Goal: Information Seeking & Learning: Find specific fact

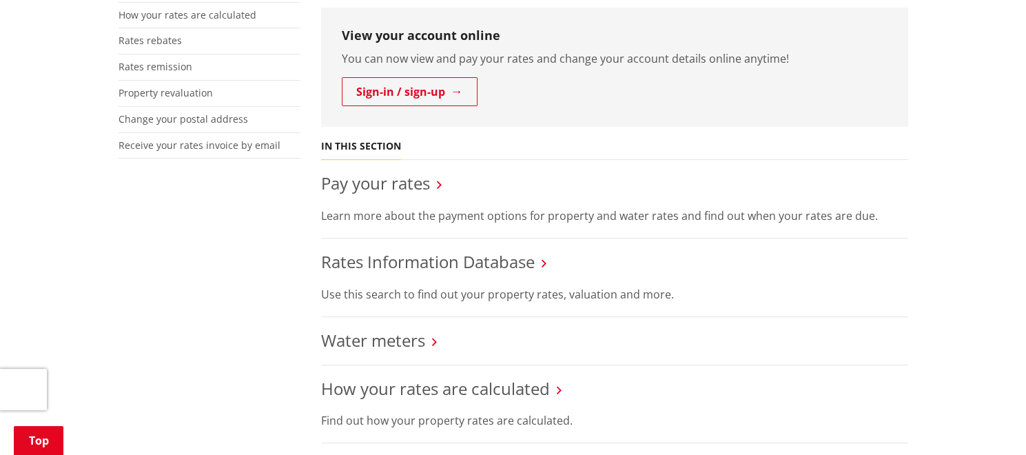
scroll to position [413, 0]
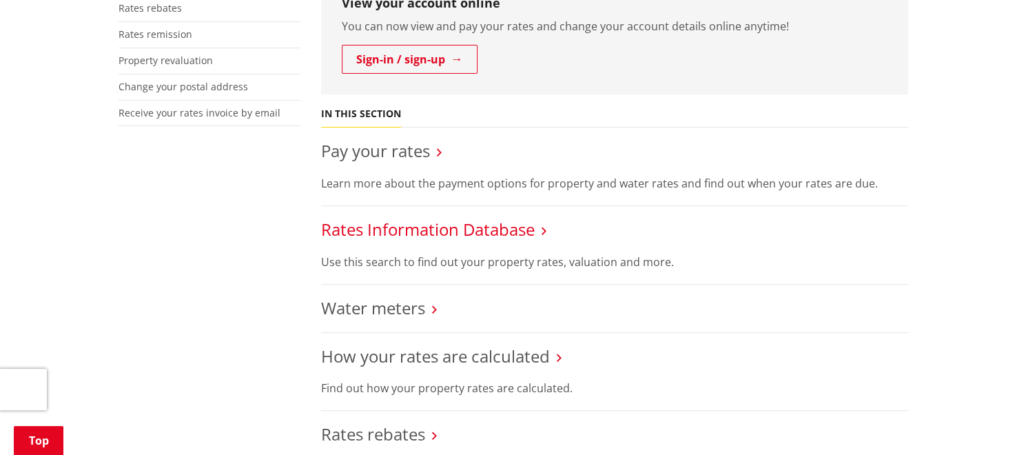
click at [422, 228] on link "Rates Information Database" at bounding box center [428, 229] width 214 height 23
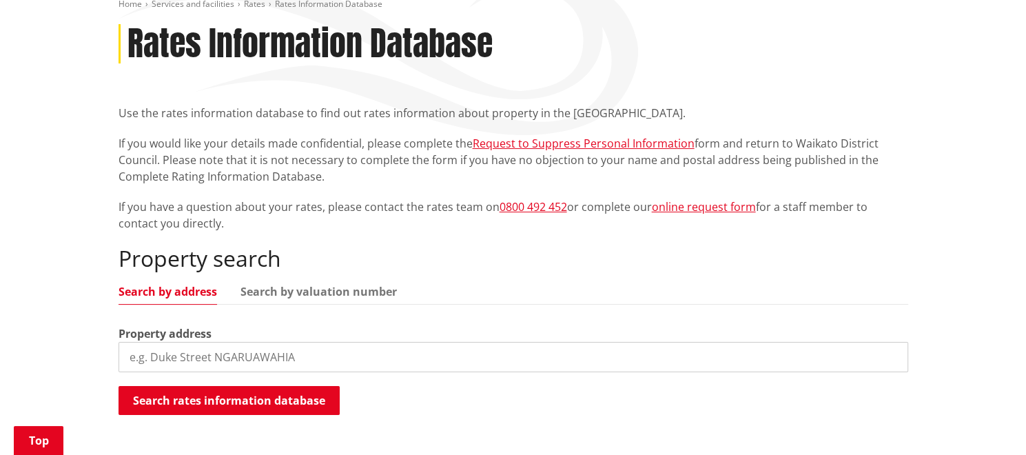
scroll to position [207, 0]
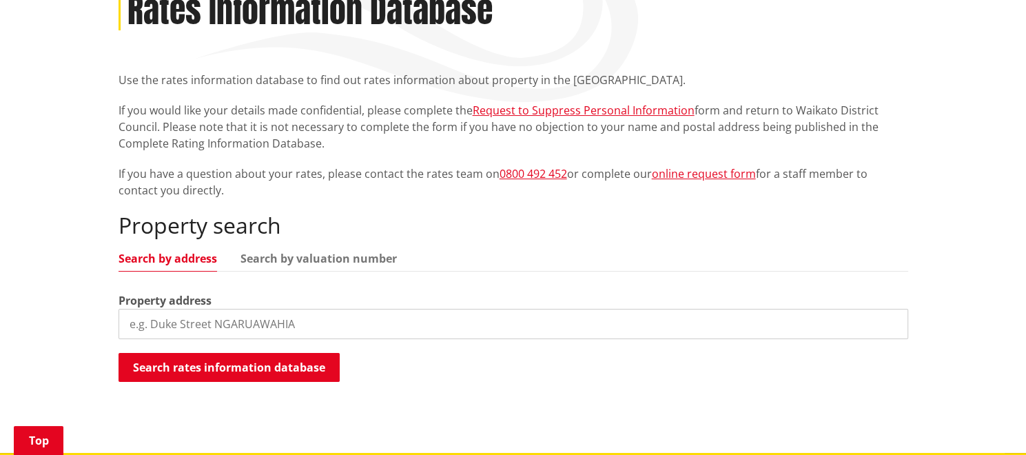
click at [166, 317] on input "search" at bounding box center [512, 324] width 789 height 30
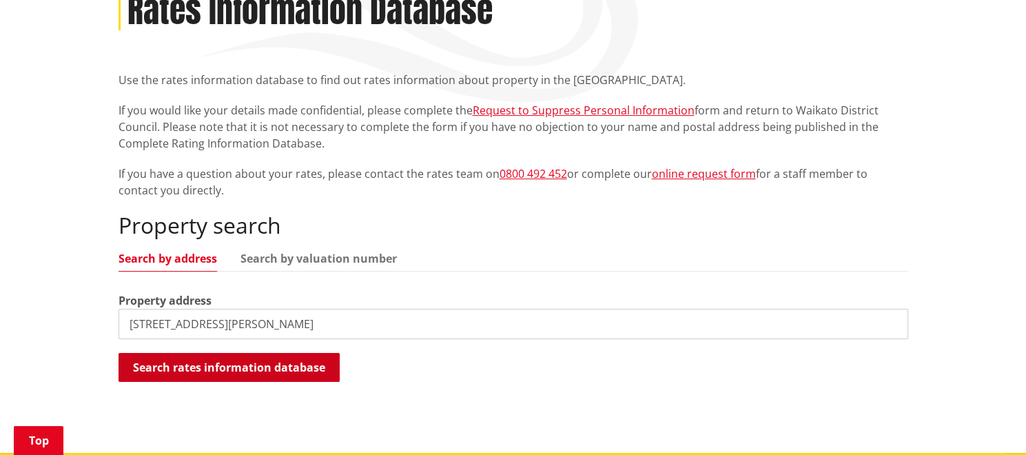
click at [226, 364] on button "Search rates information database" at bounding box center [228, 367] width 221 height 29
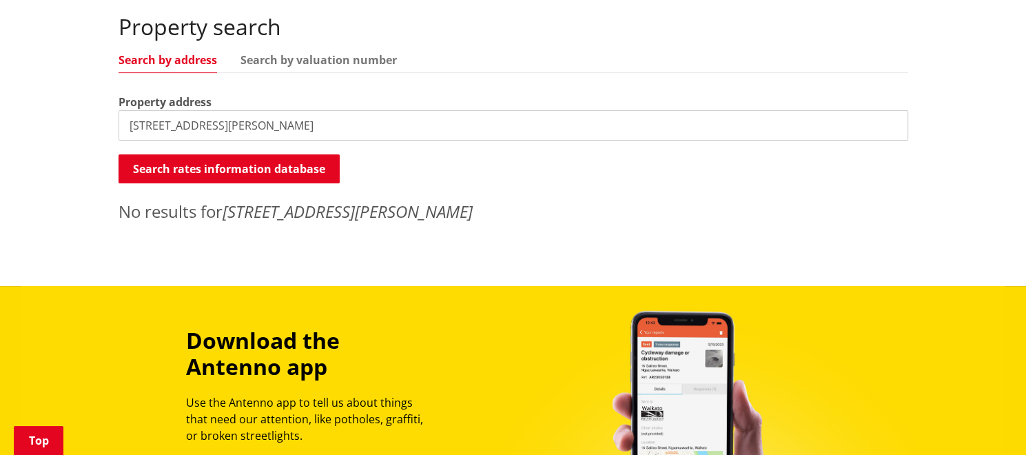
scroll to position [413, 0]
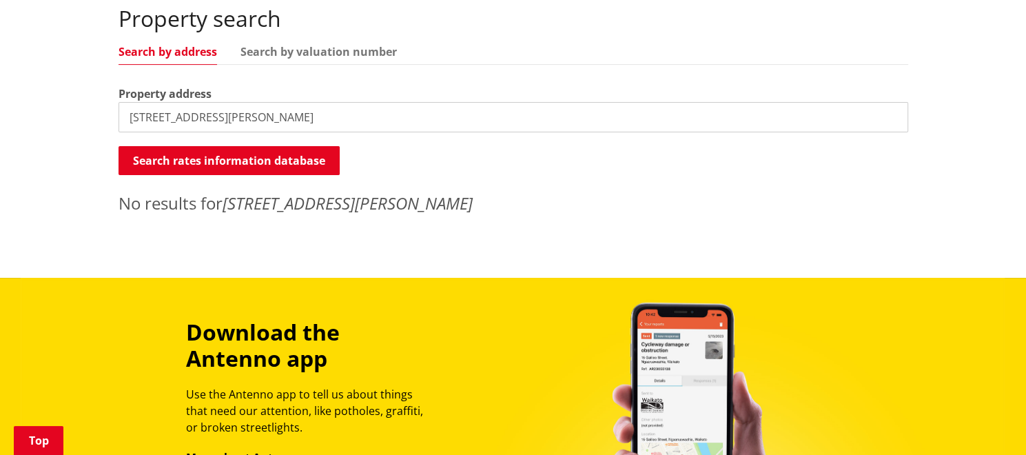
click at [275, 120] on input "[STREET_ADDRESS][PERSON_NAME]" at bounding box center [512, 117] width 789 height 30
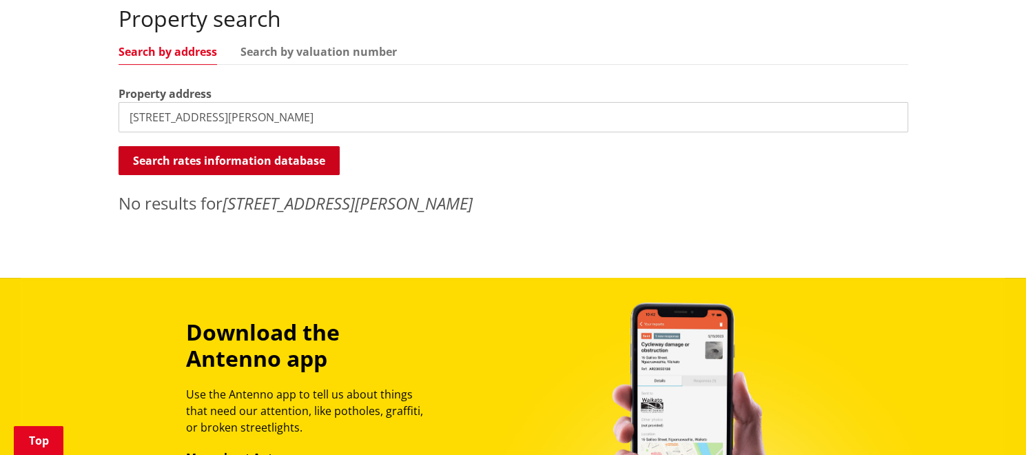
click at [253, 161] on button "Search rates information database" at bounding box center [228, 160] width 221 height 29
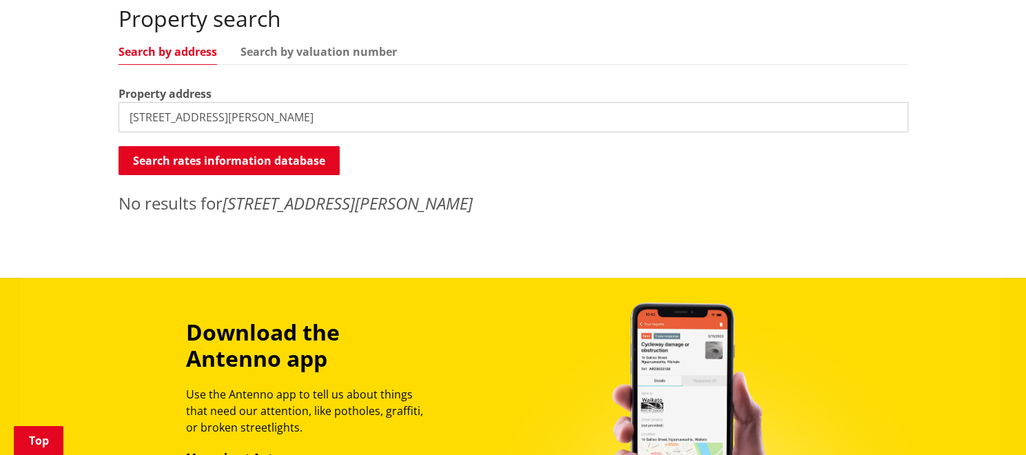
click at [188, 49] on link "Search by address" at bounding box center [167, 51] width 99 height 11
click at [324, 118] on input "[STREET_ADDRESS][PERSON_NAME]" at bounding box center [512, 117] width 789 height 30
click at [70, 192] on div "Home Services and facilities Rates Rates Information Database Rates Information…" at bounding box center [513, 0] width 1026 height 553
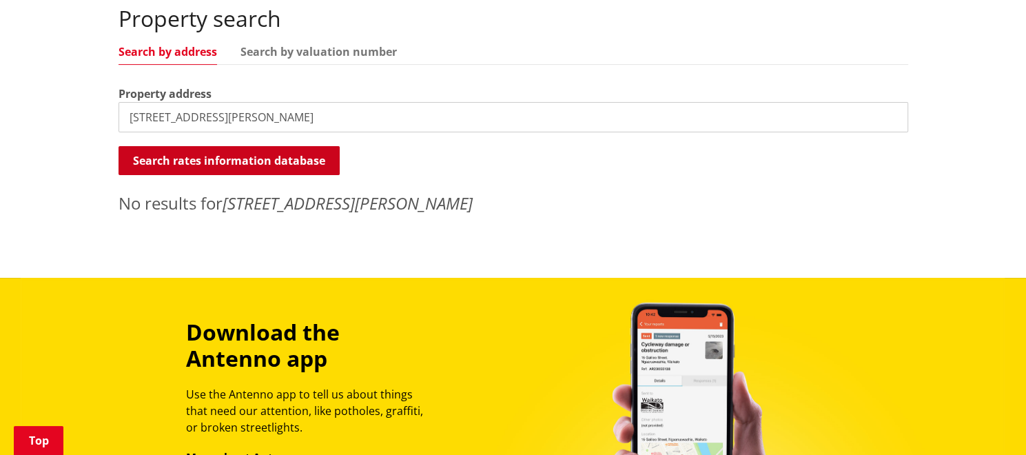
click at [233, 163] on button "Search rates information database" at bounding box center [228, 160] width 221 height 29
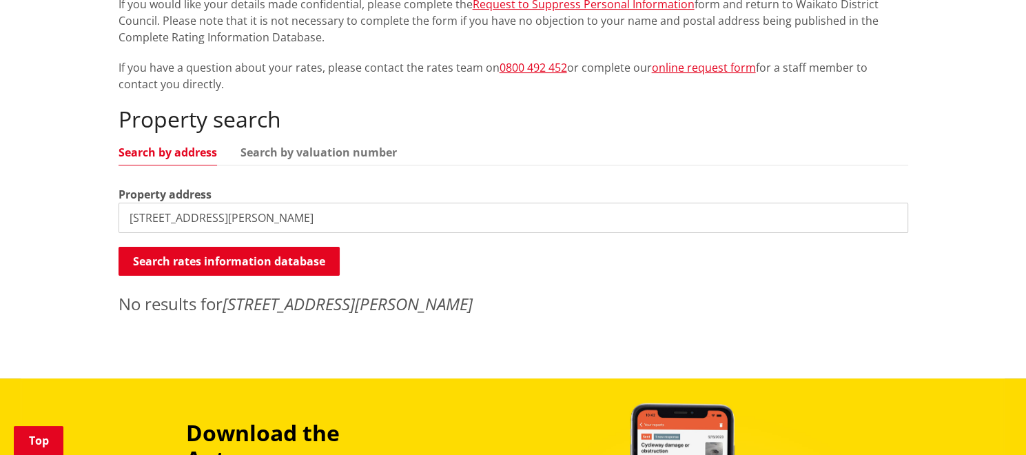
scroll to position [344, 0]
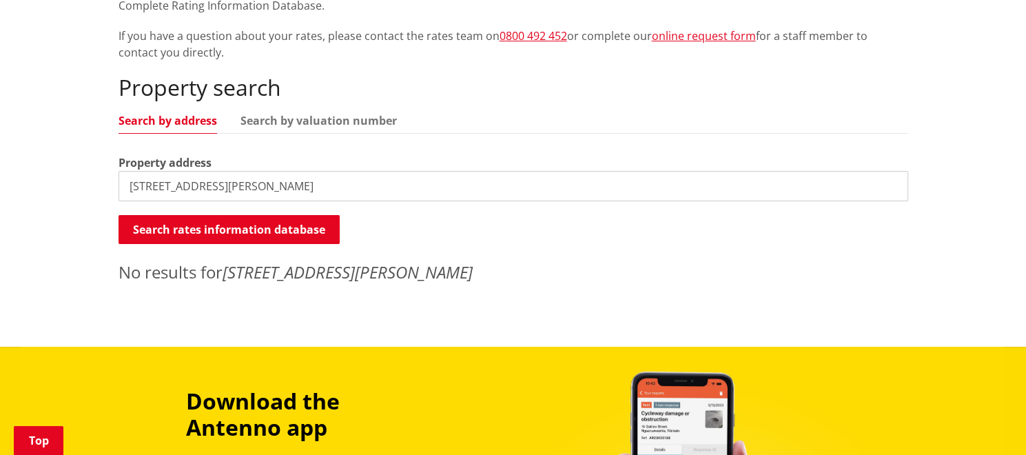
click at [225, 188] on input "[STREET_ADDRESS][PERSON_NAME]" at bounding box center [512, 186] width 789 height 30
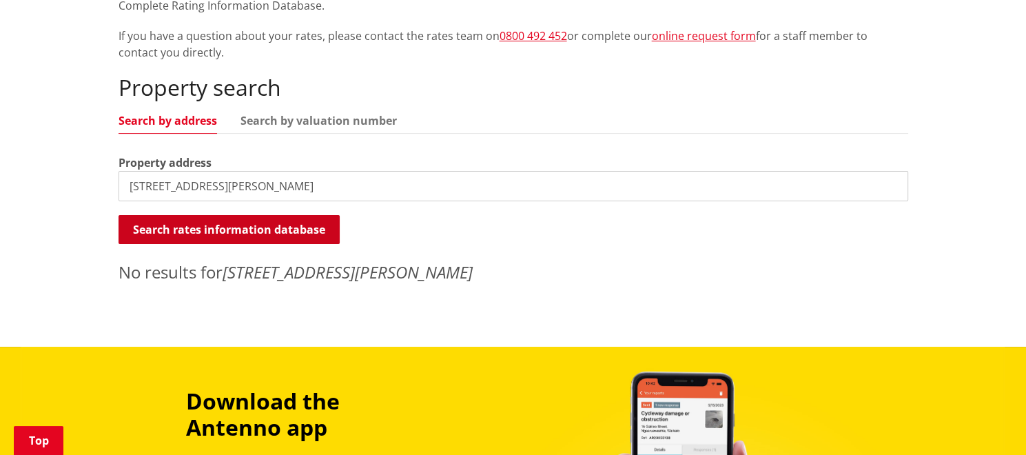
click at [135, 229] on button "Search rates information database" at bounding box center [228, 229] width 221 height 29
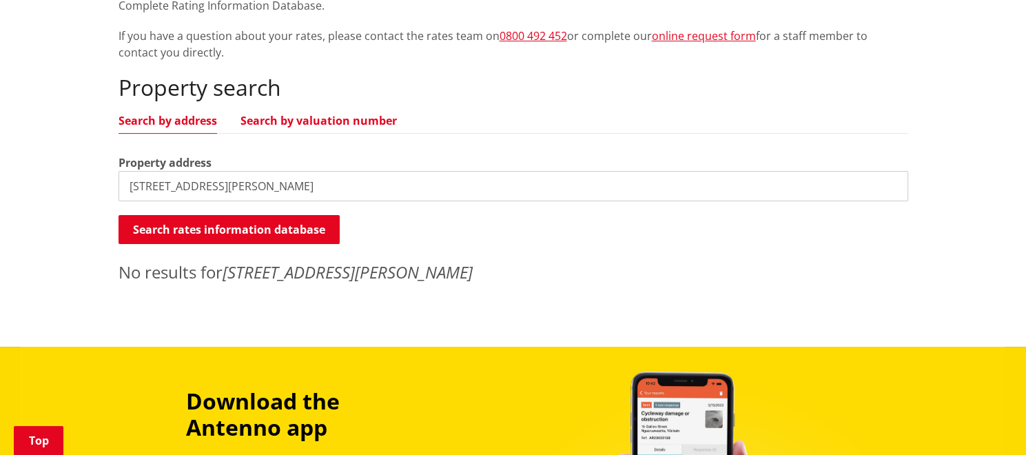
click at [282, 121] on link "Search by valuation number" at bounding box center [318, 120] width 156 height 11
click at [178, 119] on link "Search by address" at bounding box center [167, 120] width 99 height 11
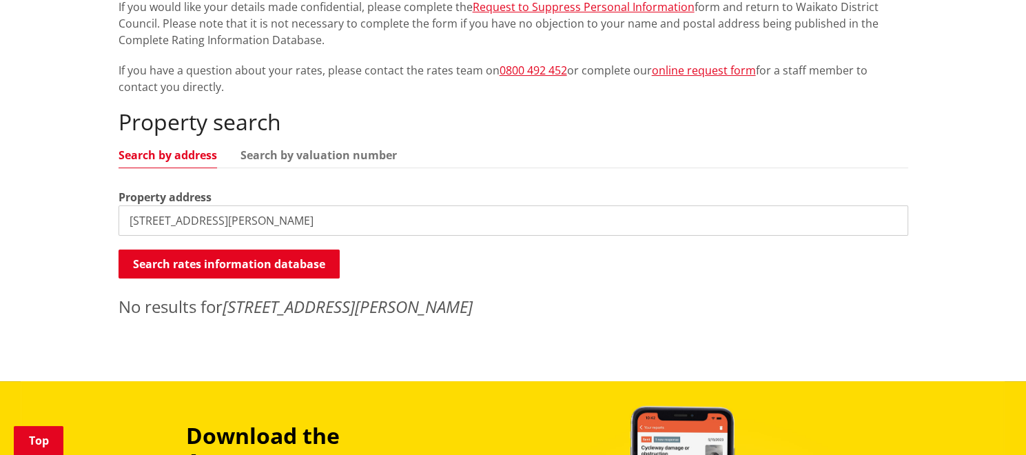
scroll to position [276, 0]
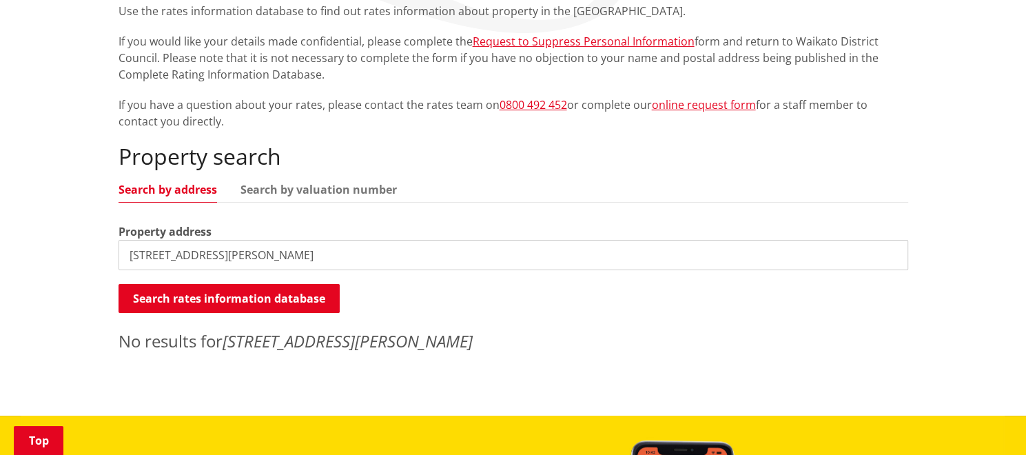
click at [266, 258] on input "[STREET_ADDRESS][PERSON_NAME]" at bounding box center [512, 255] width 789 height 30
click at [271, 257] on input "[STREET_ADDRESS][PERSON_NAME]" at bounding box center [512, 255] width 789 height 30
type input "6"
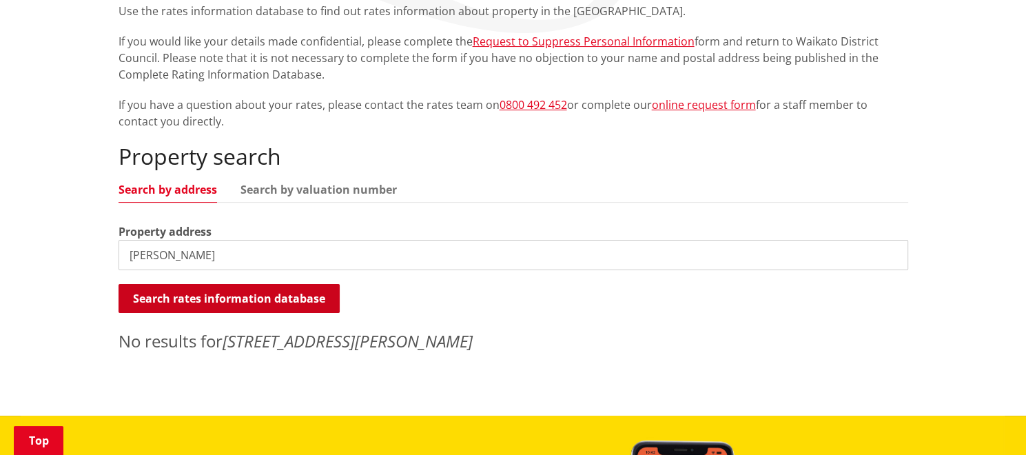
click at [226, 296] on button "Search rates information database" at bounding box center [228, 298] width 221 height 29
drag, startPoint x: 183, startPoint y: 260, endPoint x: 198, endPoint y: 285, distance: 29.3
click at [185, 260] on input "[PERSON_NAME]" at bounding box center [512, 255] width 789 height 30
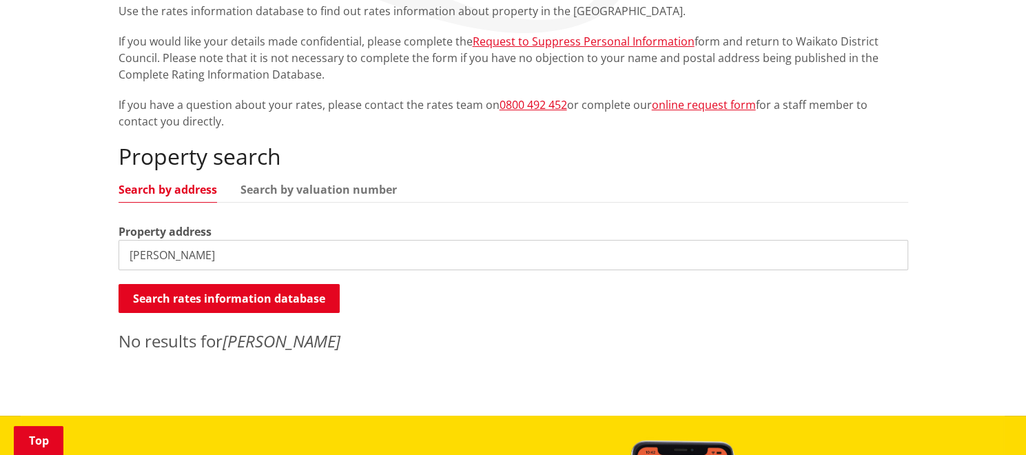
click at [136, 253] on input "[PERSON_NAME]" at bounding box center [512, 255] width 789 height 30
drag, startPoint x: 186, startPoint y: 254, endPoint x: 202, endPoint y: 277, distance: 27.7
click at [187, 254] on input "[PERSON_NAME] st" at bounding box center [512, 255] width 789 height 30
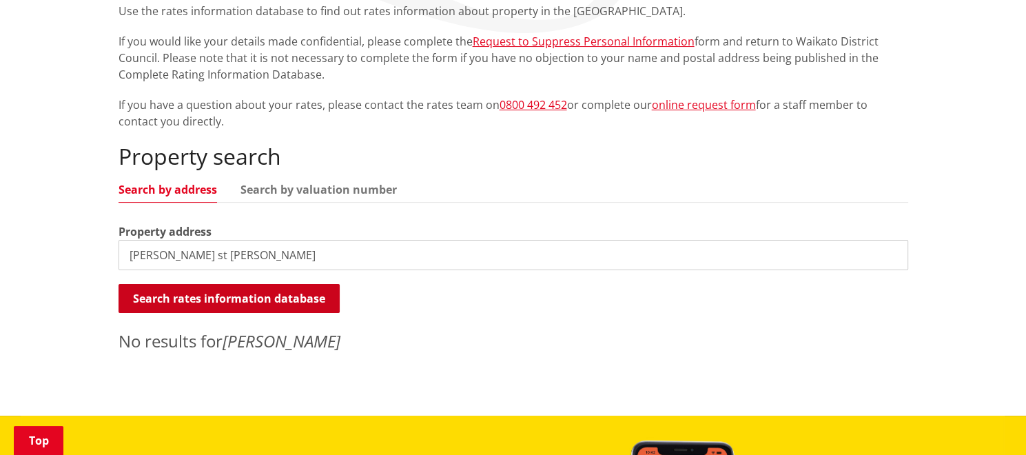
type input "[PERSON_NAME] st [PERSON_NAME]"
click at [231, 302] on button "Search rates information database" at bounding box center [228, 298] width 221 height 29
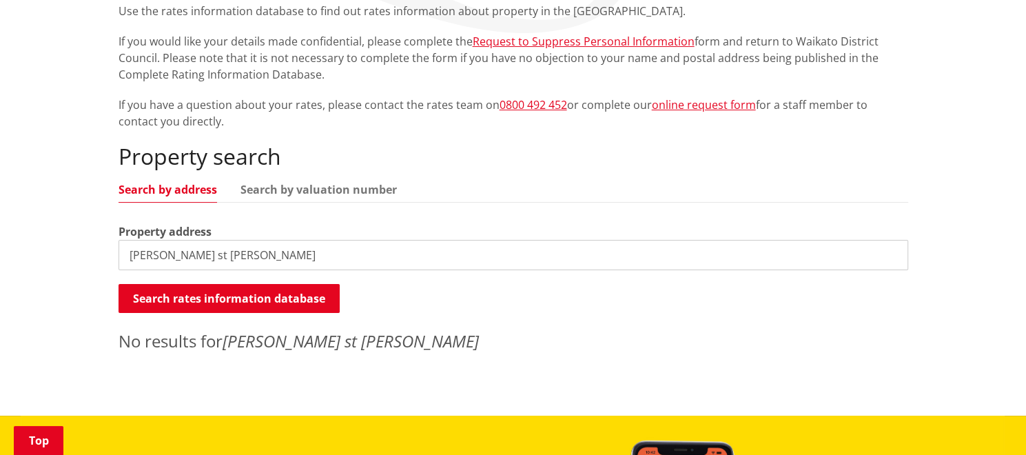
drag, startPoint x: 244, startPoint y: 260, endPoint x: 82, endPoint y: 238, distance: 163.3
click at [83, 239] on div "Home Services and facilities Rates Rates Information Database Rates Information…" at bounding box center [513, 138] width 1026 height 553
drag, startPoint x: 309, startPoint y: 256, endPoint x: 34, endPoint y: 257, distance: 274.9
click at [36, 256] on div "Home Services and facilities Rates Rates Information Database Rates Information…" at bounding box center [513, 138] width 1026 height 553
type input "k"
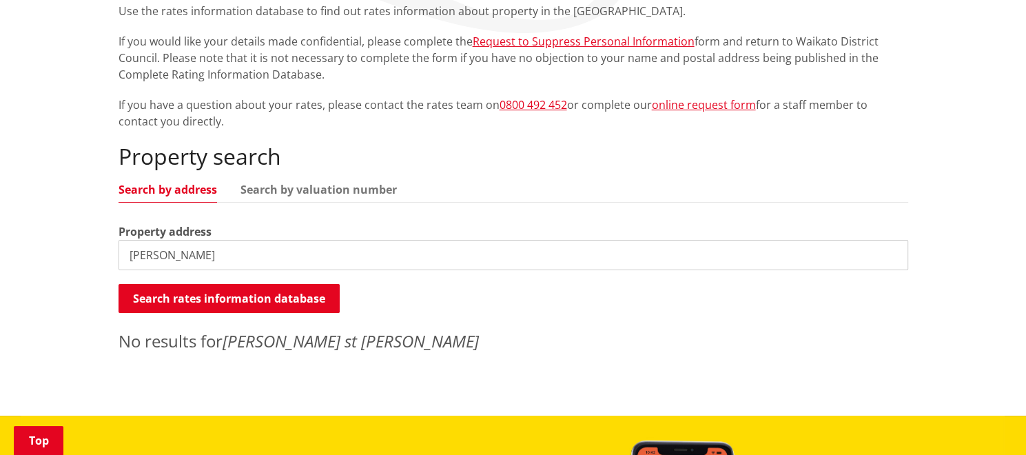
type input "[PERSON_NAME]"
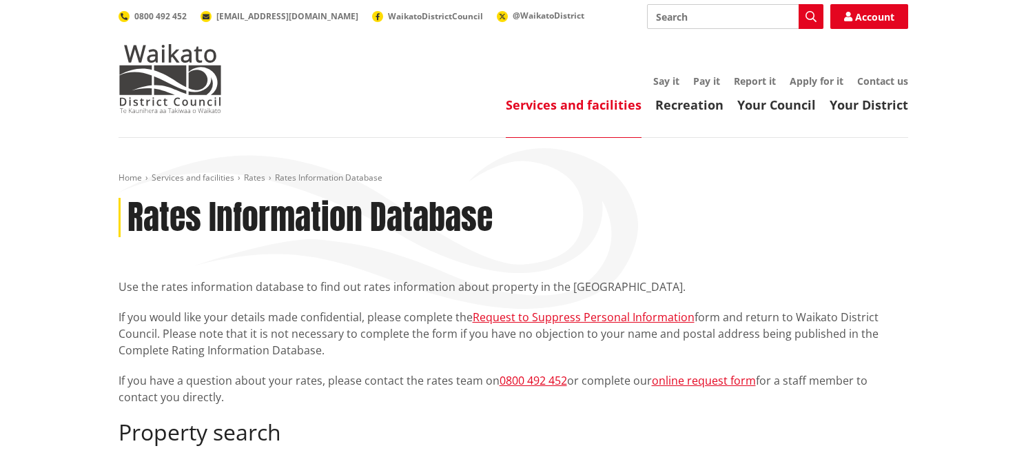
scroll to position [276, 0]
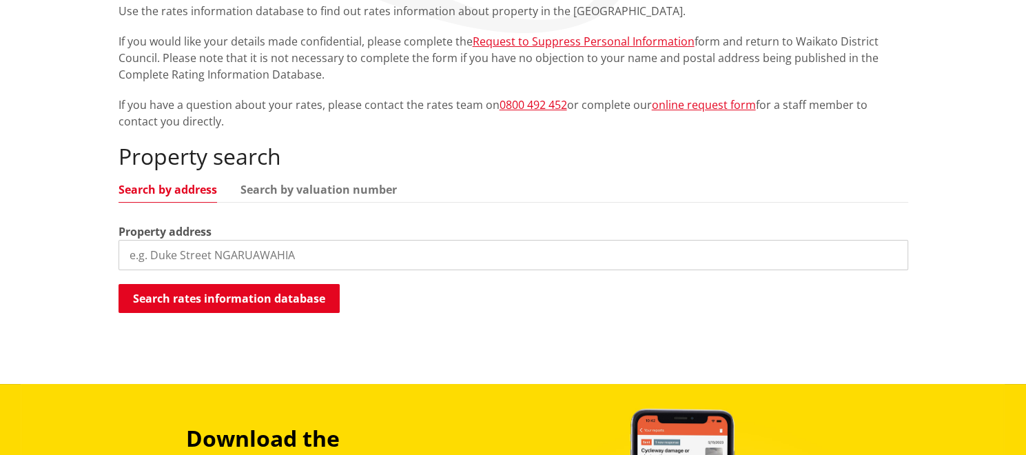
drag, startPoint x: 301, startPoint y: 260, endPoint x: 74, endPoint y: 265, distance: 227.4
click at [79, 267] on div "Home Services and facilities Rates Rates Information Database Rates Information…" at bounding box center [513, 122] width 1026 height 521
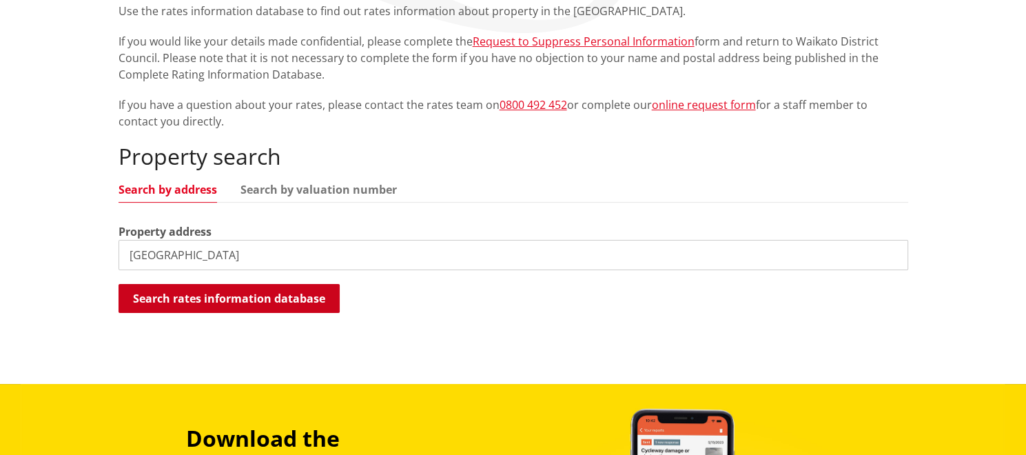
click at [240, 298] on button "Search rates information database" at bounding box center [228, 298] width 221 height 29
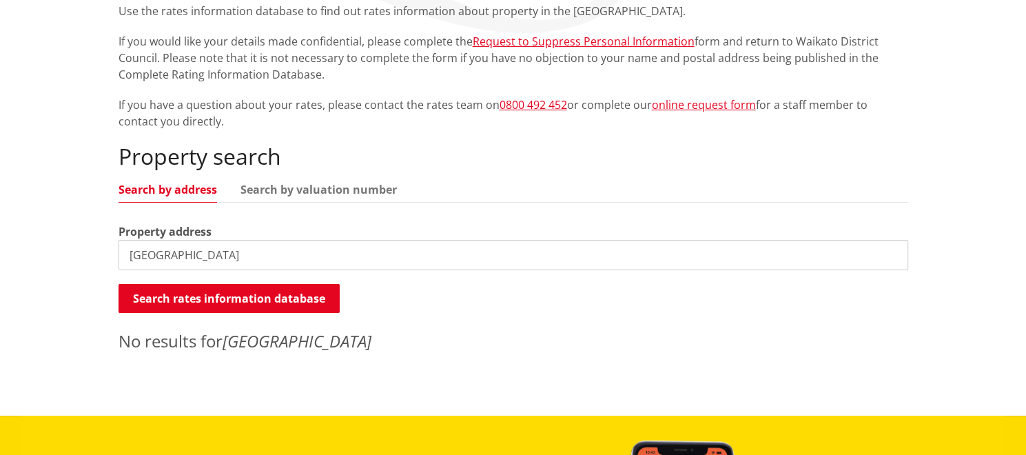
drag, startPoint x: 207, startPoint y: 260, endPoint x: 212, endPoint y: 256, distance: 7.3
click at [212, 256] on input "Kon Tiki Road" at bounding box center [512, 255] width 789 height 30
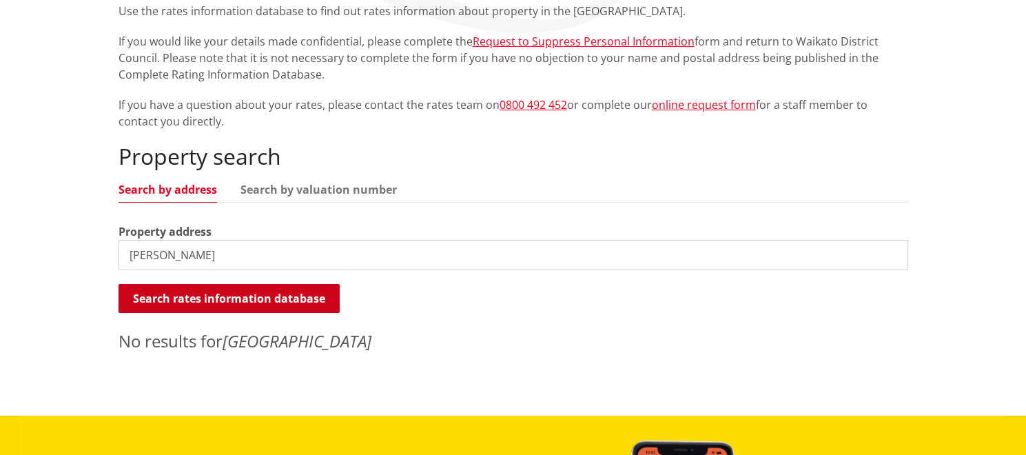
type input "[PERSON_NAME]"
click at [242, 297] on button "Search rates information database" at bounding box center [228, 298] width 221 height 29
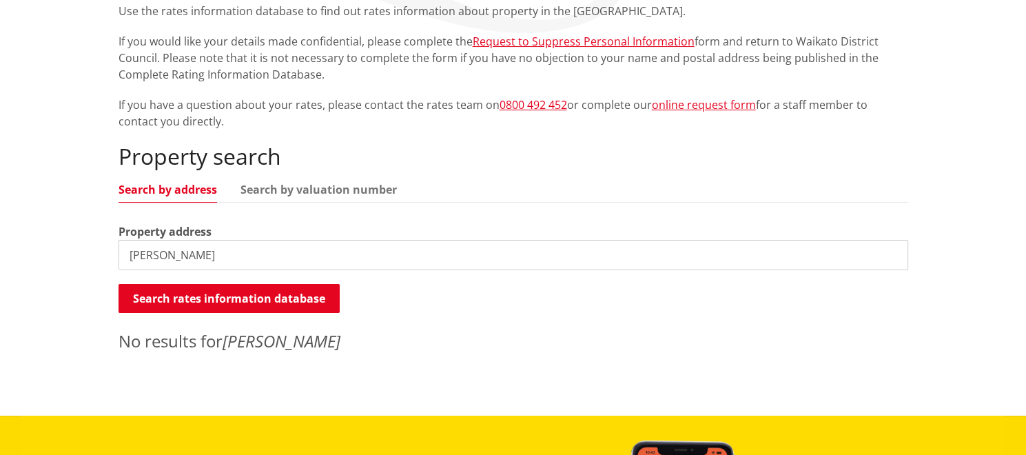
click at [176, 251] on input "[PERSON_NAME]" at bounding box center [512, 255] width 789 height 30
